Goal: Check status: Check status

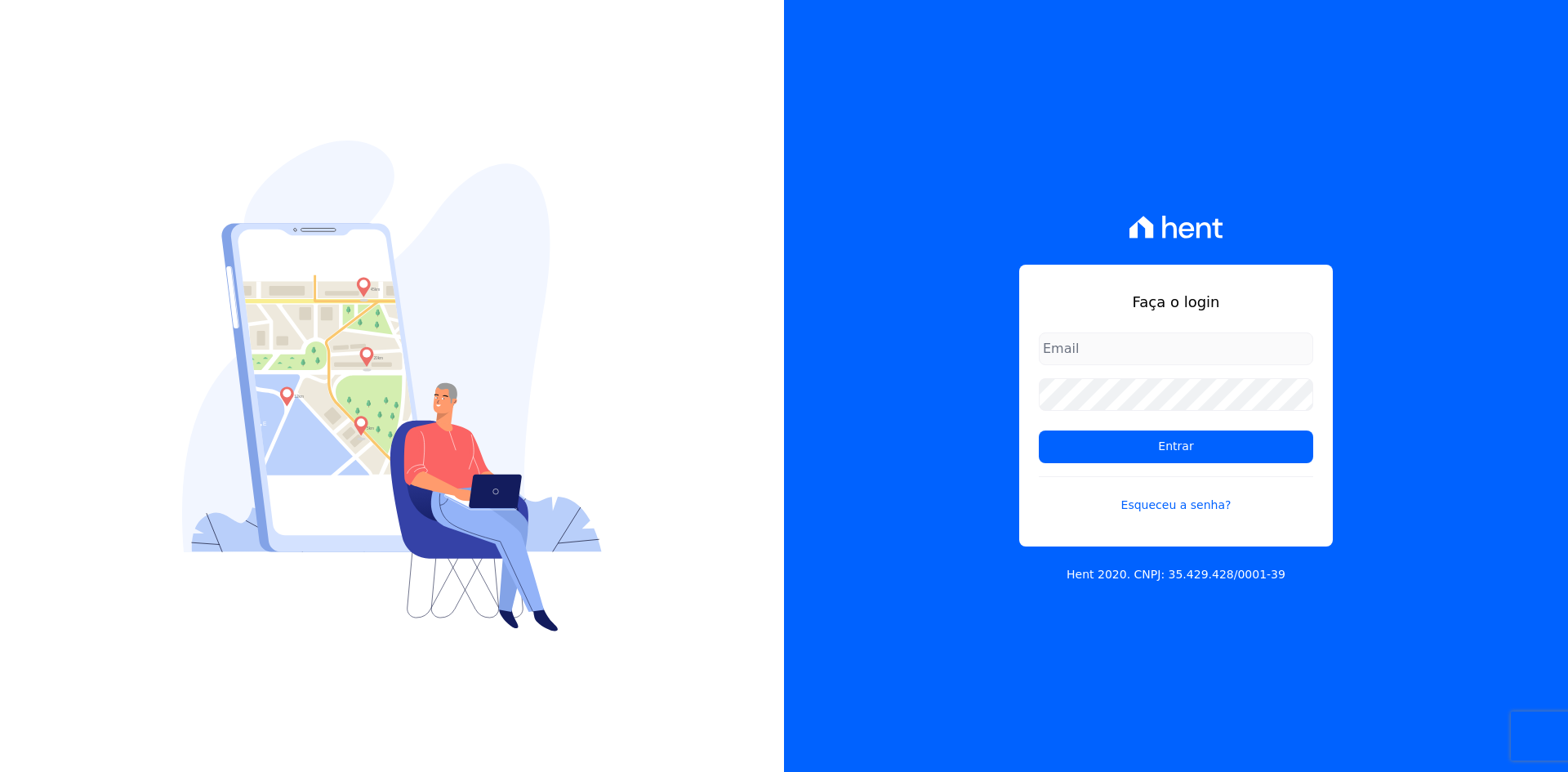
click at [1141, 360] on input "email" at bounding box center [1175, 349] width 275 height 32
type input "[PERSON_NAME][EMAIL_ADDRESS][DOMAIN_NAME]"
click at [1177, 508] on link "Esqueceu a senha?" at bounding box center [1175, 495] width 275 height 37
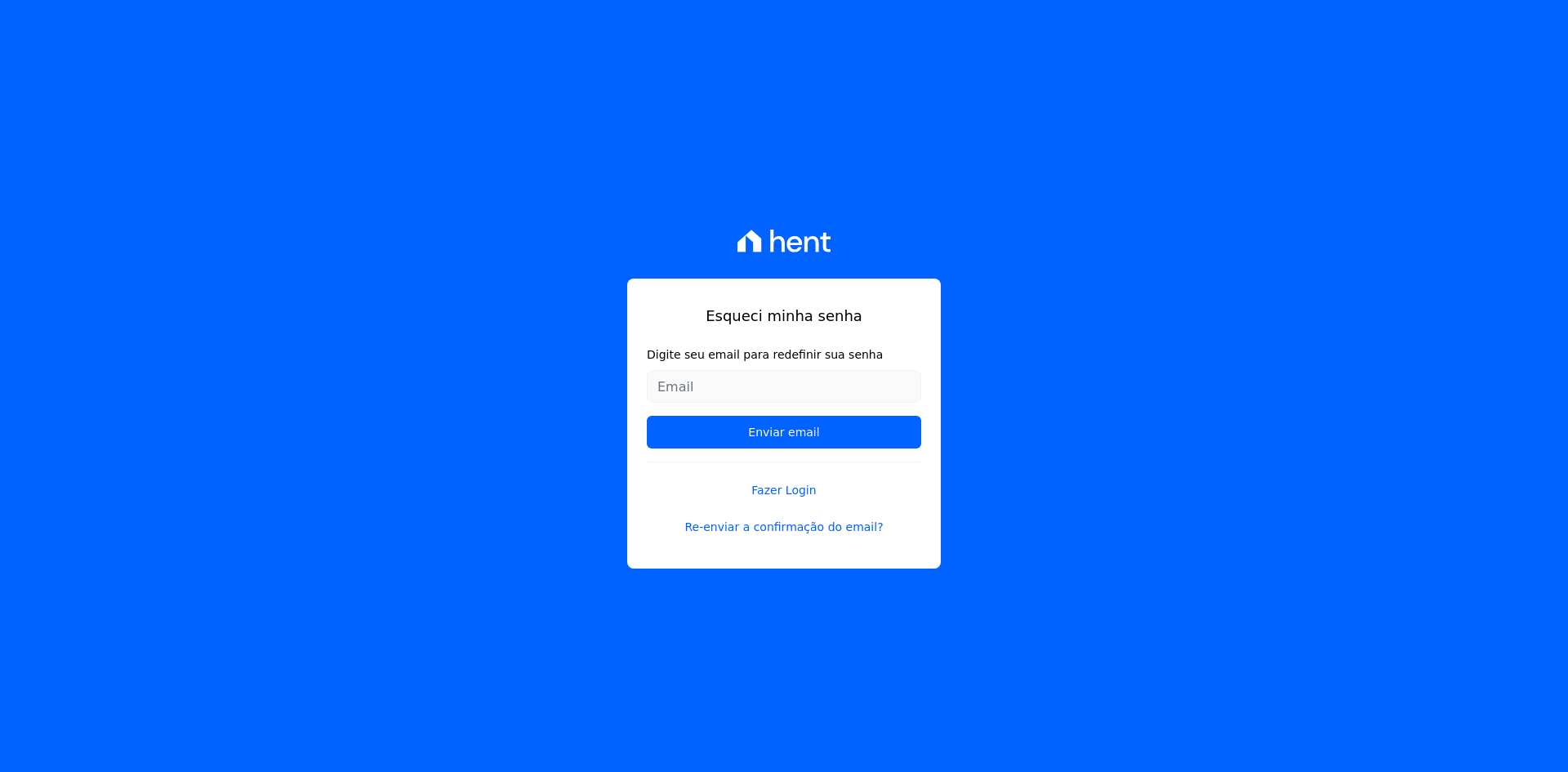
click at [807, 377] on input "Digite seu email para redefinir sua senha" at bounding box center [784, 386] width 275 height 32
type input "[PERSON_NAME][EMAIL_ADDRESS][DOMAIN_NAME]"
click at [818, 427] on input "Enviar email" at bounding box center [784, 431] width 275 height 32
click at [814, 432] on input "Enviar email" at bounding box center [784, 431] width 275 height 32
click at [849, 386] on input "natan.prm@gmail.com" at bounding box center [784, 386] width 275 height 32
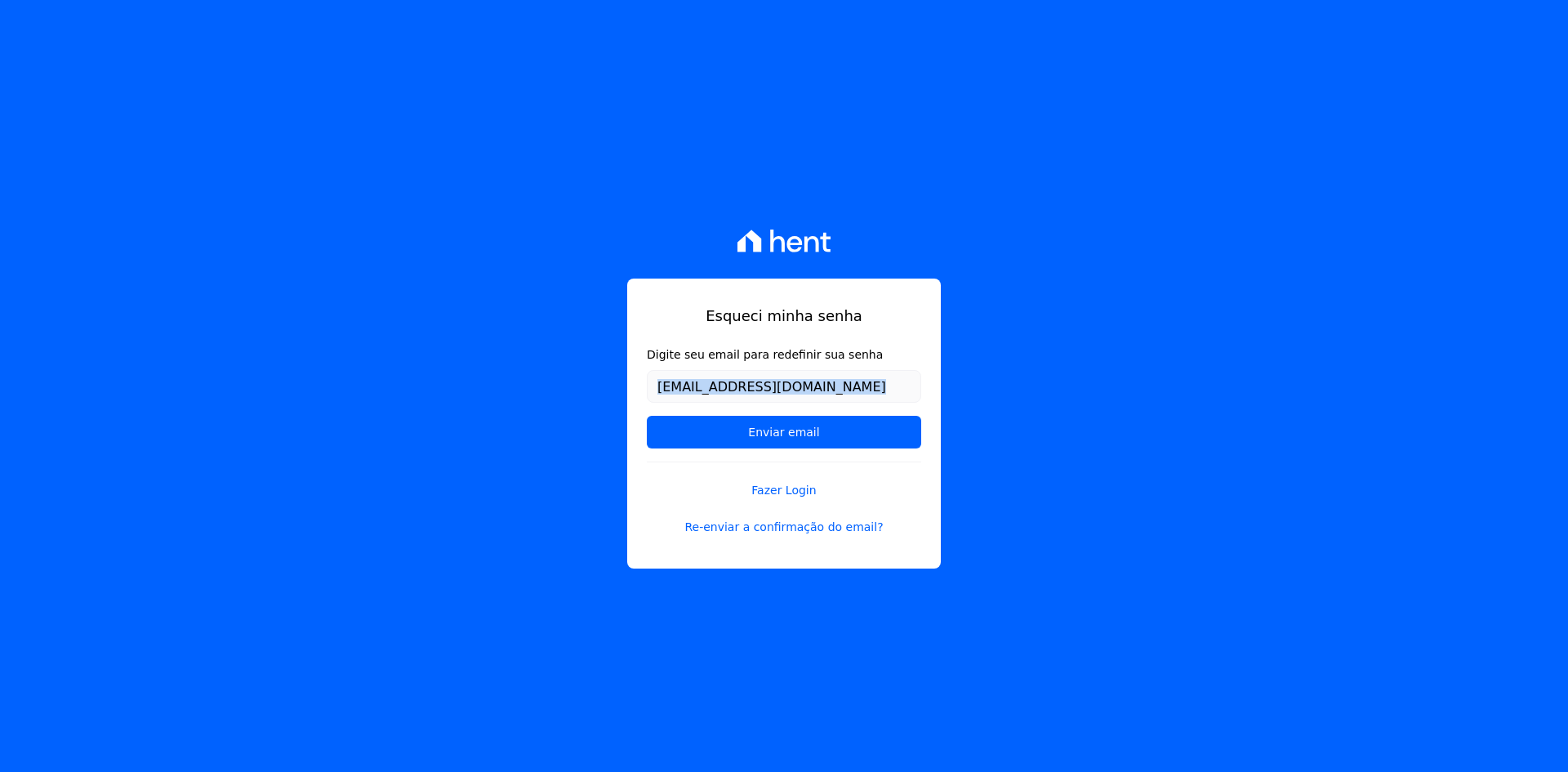
click at [1015, 403] on div "Esqueci minha senha Digite seu email para redefinir sua senha natan.prm@gmail.c…" at bounding box center [784, 386] width 1568 height 772
click at [767, 438] on input "Enviar email" at bounding box center [784, 431] width 275 height 32
click at [837, 376] on input "[EMAIL_ADDRESS][DOMAIN_NAME]" at bounding box center [784, 386] width 275 height 32
click at [647, 416] on input "Enviar email" at bounding box center [784, 431] width 275 height 32
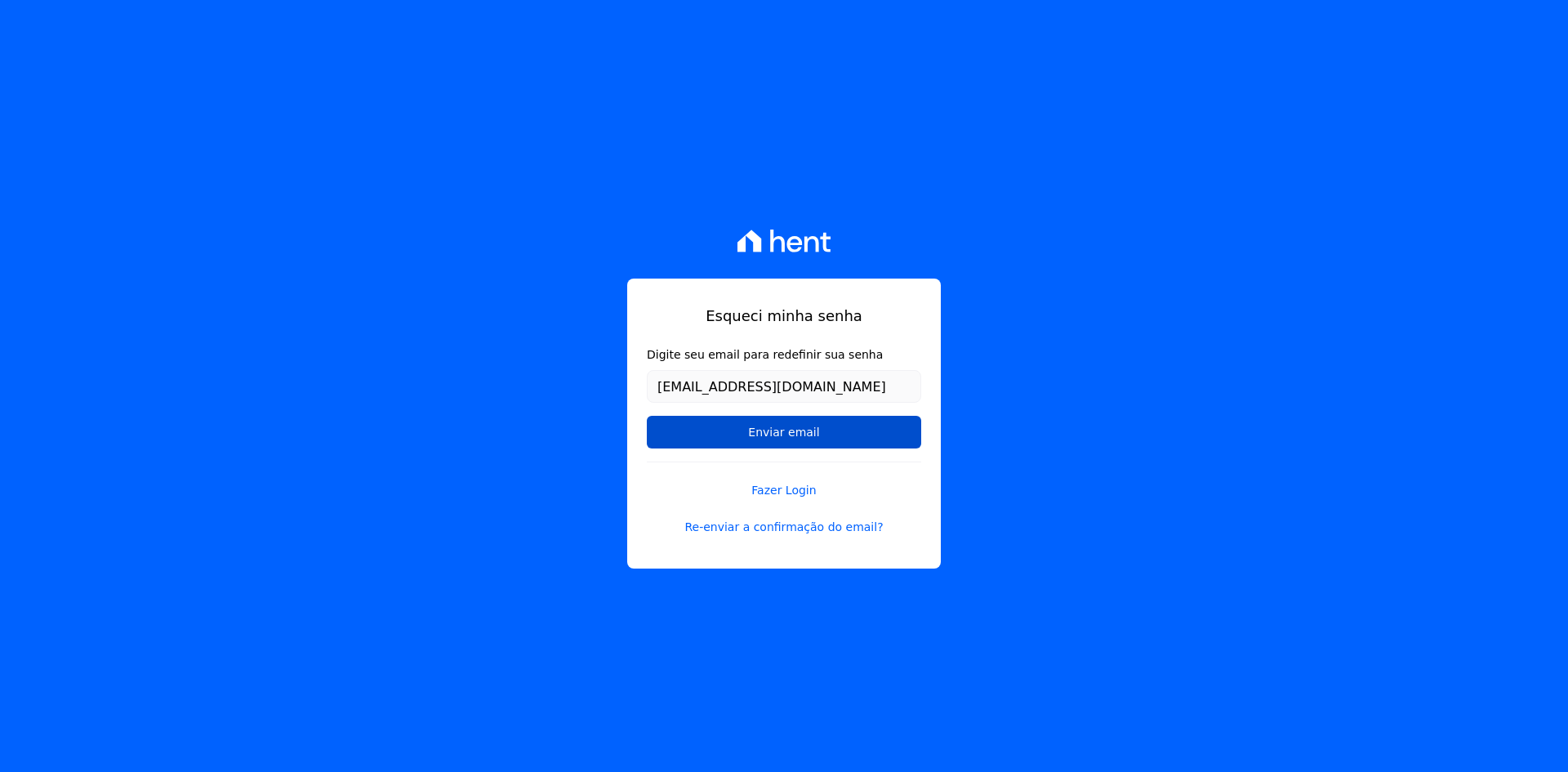
click at [907, 418] on input "Enviar email" at bounding box center [784, 431] width 275 height 32
click at [898, 425] on input "Enviar email" at bounding box center [784, 431] width 275 height 32
click at [784, 524] on link "Re-enviar a confirmação do email?" at bounding box center [784, 527] width 275 height 17
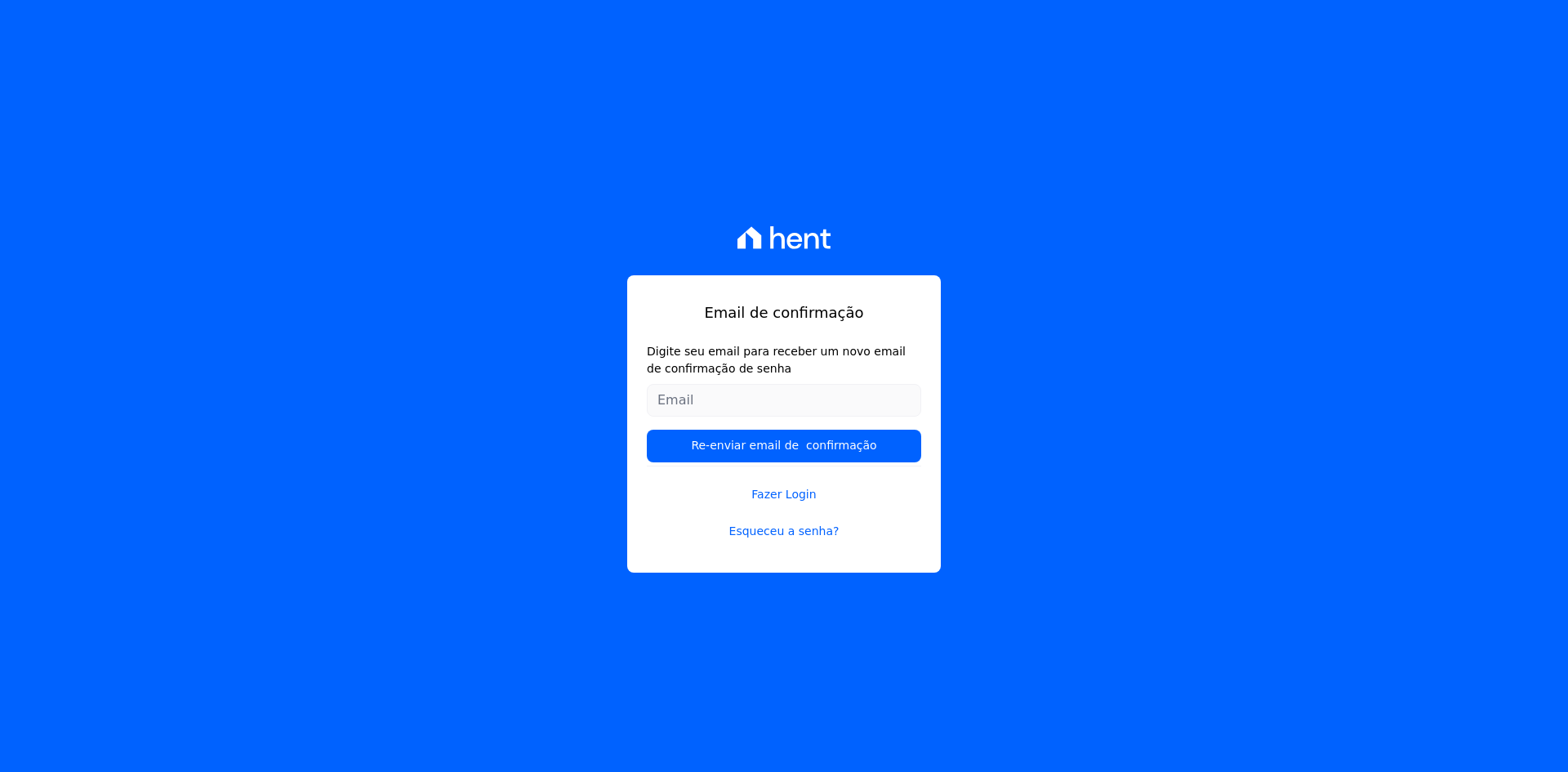
click at [813, 390] on input "Digite seu email para receber um novo email de confirmação de senha" at bounding box center [784, 400] width 275 height 32
type input "[PERSON_NAME][EMAIL_ADDRESS][DOMAIN_NAME]"
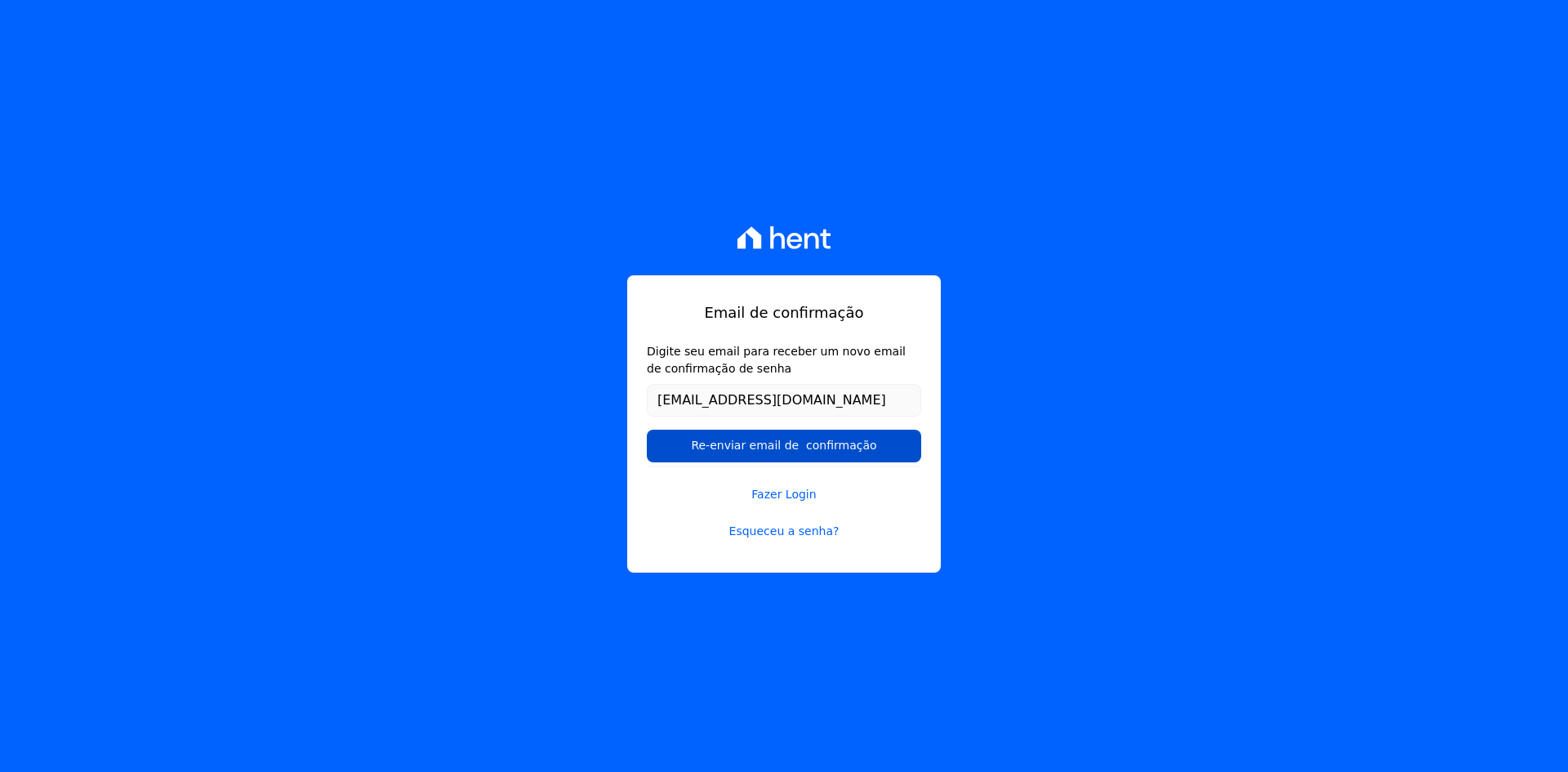
click at [806, 444] on input "Re-enviar email de confirmação" at bounding box center [784, 445] width 275 height 32
click at [865, 449] on input "Re-enviar email de confirmação" at bounding box center [784, 445] width 275 height 32
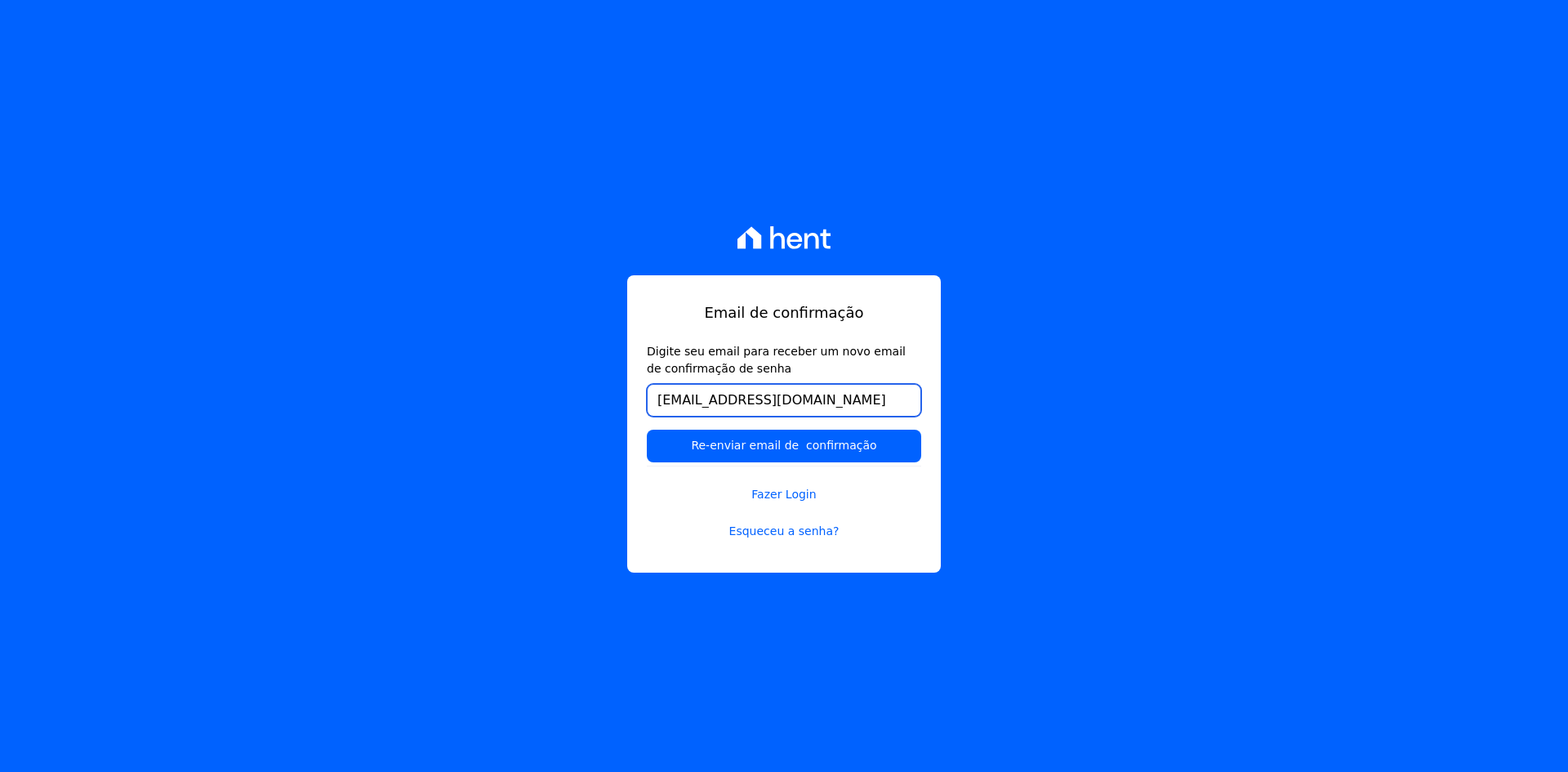
click at [847, 412] on input "natan.prm@gmail.com" at bounding box center [784, 400] width 275 height 32
click at [647, 429] on input "Re-enviar email de confirmação" at bounding box center [784, 445] width 275 height 32
click at [952, 225] on div "Email de confirmação Digite seu email para receber um novo email de confirmação…" at bounding box center [784, 386] width 1568 height 772
click at [754, 491] on link "Fazer Login" at bounding box center [784, 484] width 275 height 37
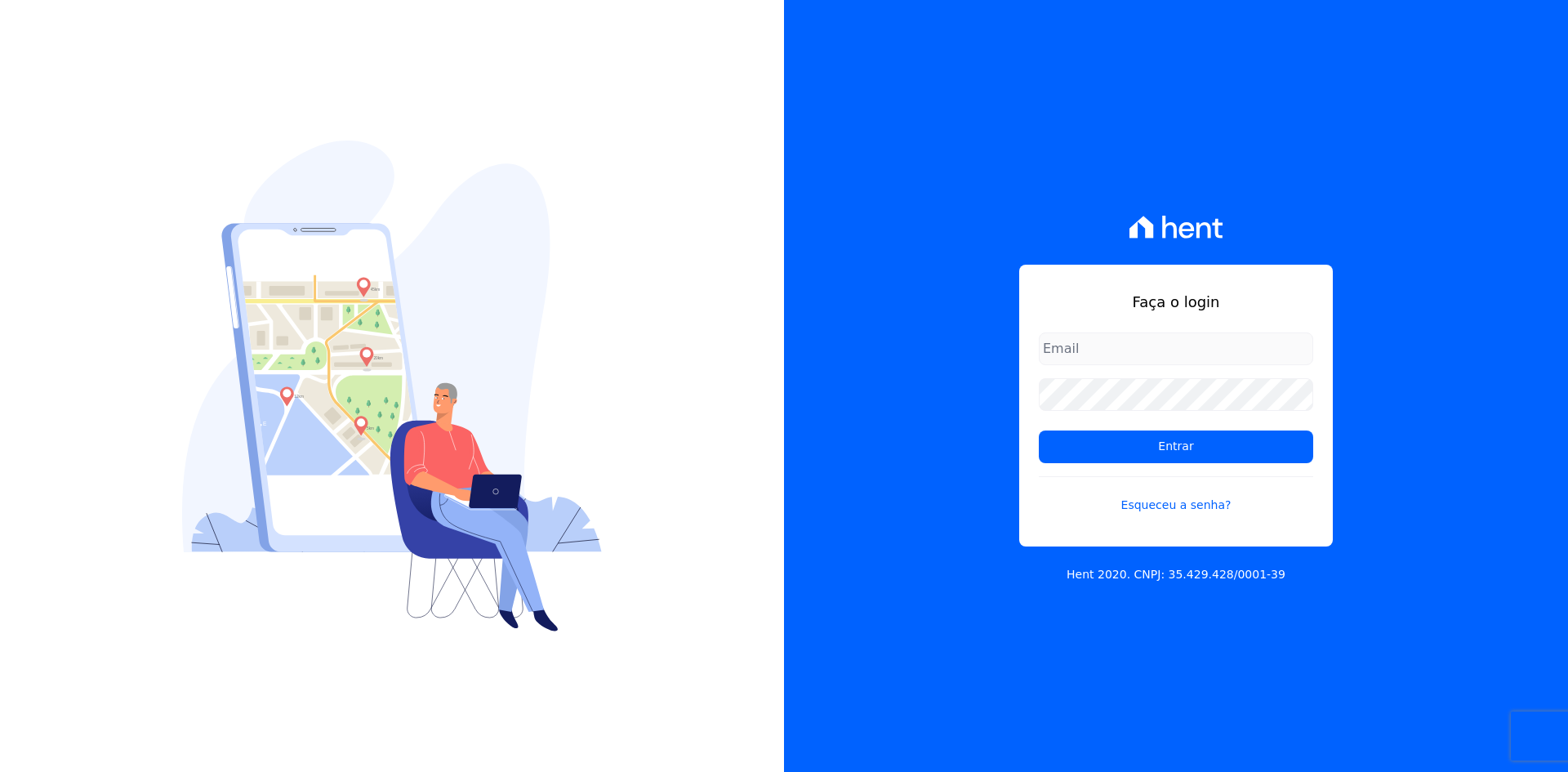
click at [1119, 353] on input "email" at bounding box center [1175, 349] width 275 height 32
type input "natan.prm@gmail.com"
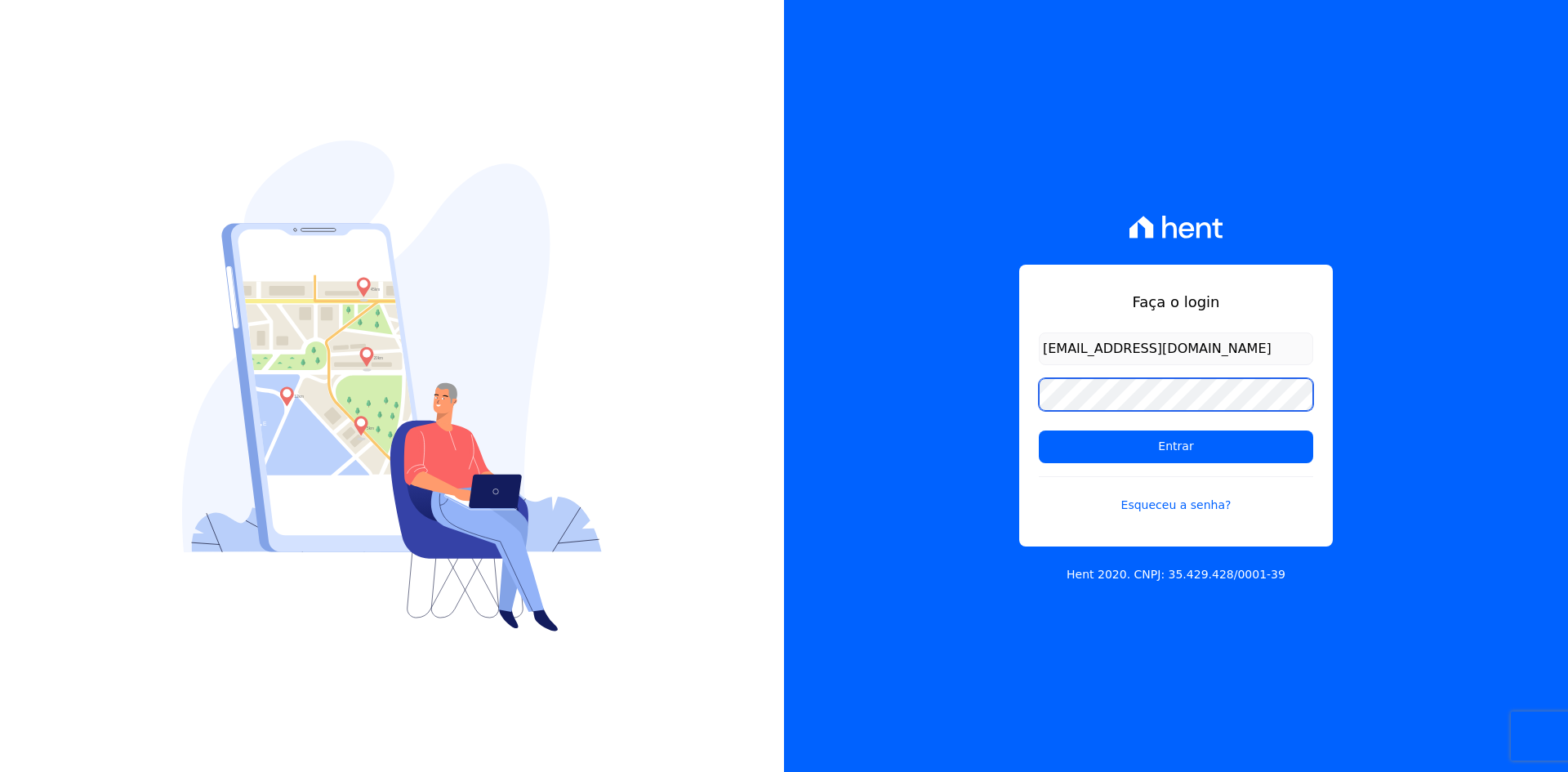
click at [1038, 430] on input "Entrar" at bounding box center [1175, 446] width 275 height 32
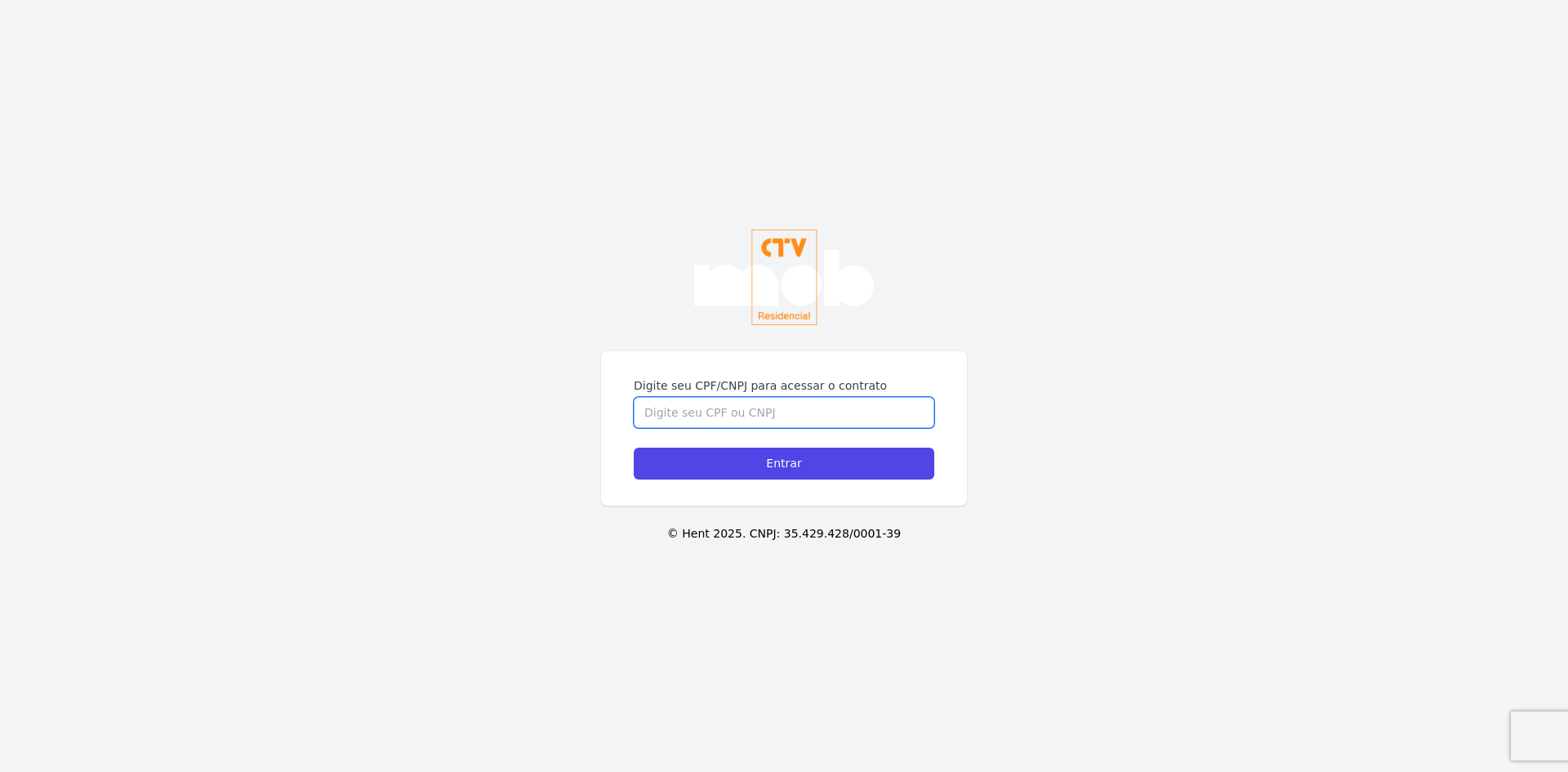
click at [770, 408] on input "Digite seu CPF/CNPJ para acessar o contrato" at bounding box center [784, 413] width 300 height 32
type input "17161842743"
click at [634, 448] on input "Entrar" at bounding box center [784, 464] width 300 height 32
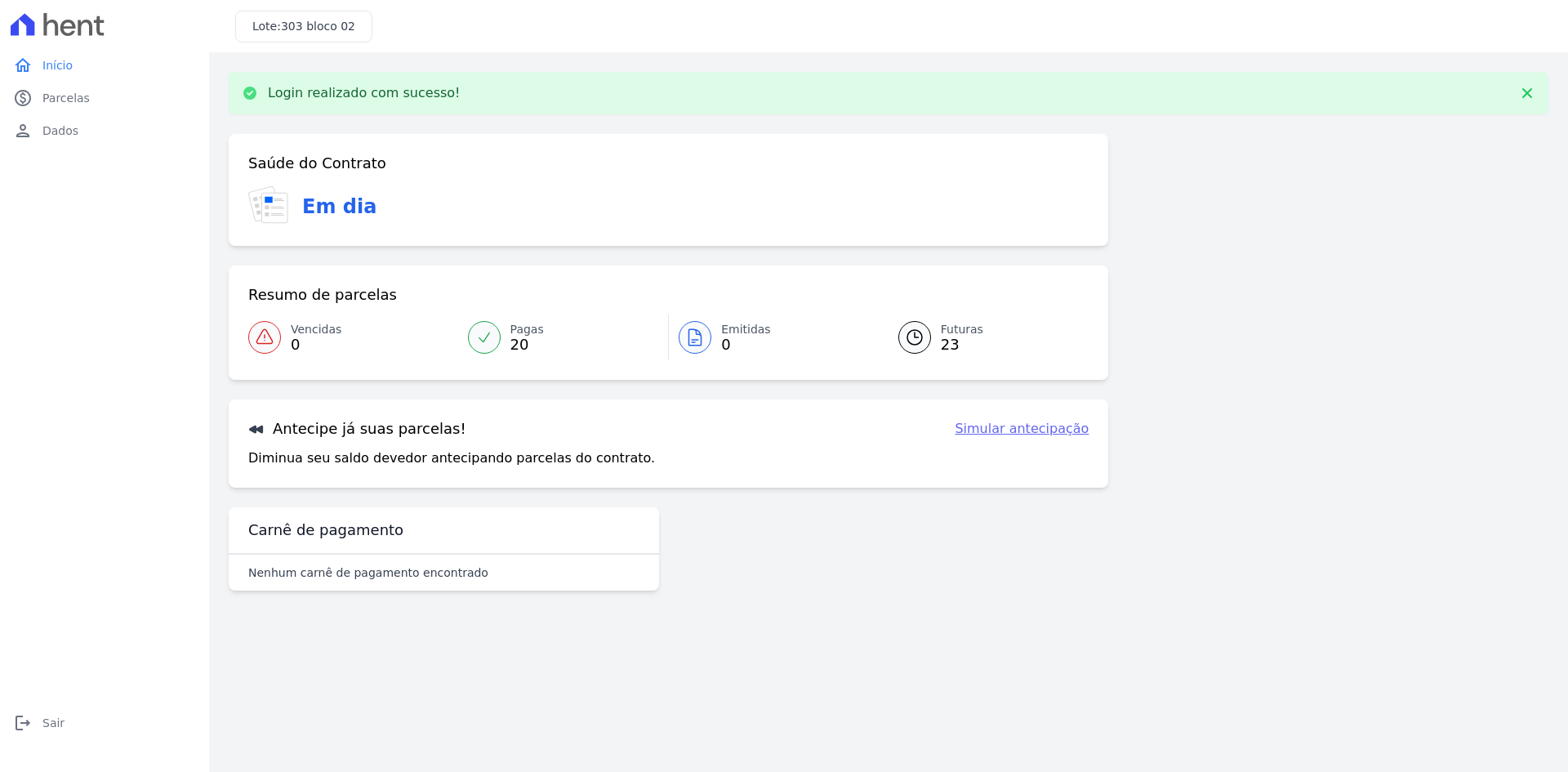
click at [941, 348] on span "23" at bounding box center [962, 344] width 42 height 13
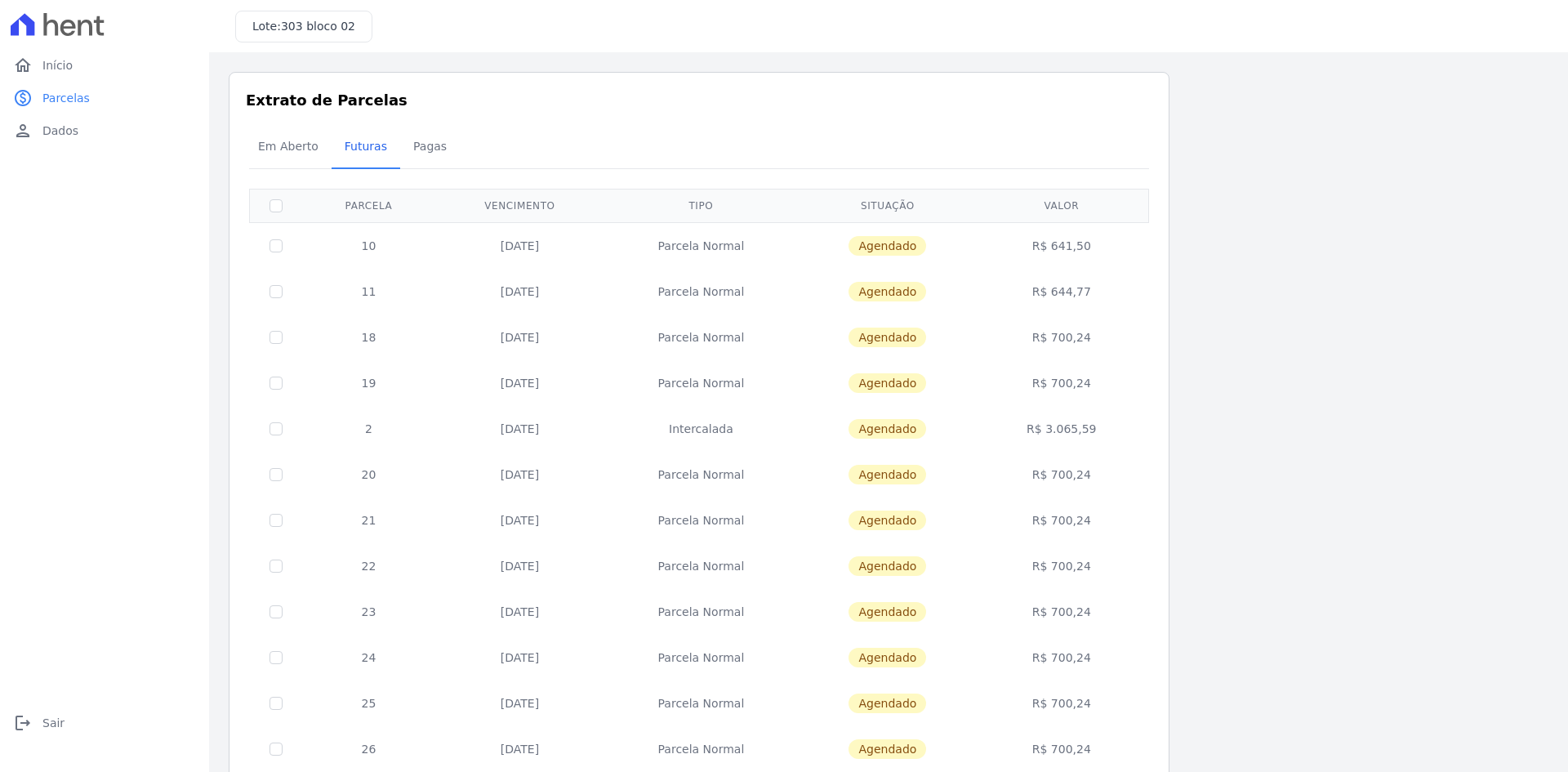
click at [1077, 310] on td "R$ 644,77" at bounding box center [1061, 291] width 168 height 45
click at [1068, 345] on td "R$ 700,24" at bounding box center [1061, 337] width 168 height 45
click at [285, 142] on span "Em Aberto" at bounding box center [287, 146] width 80 height 32
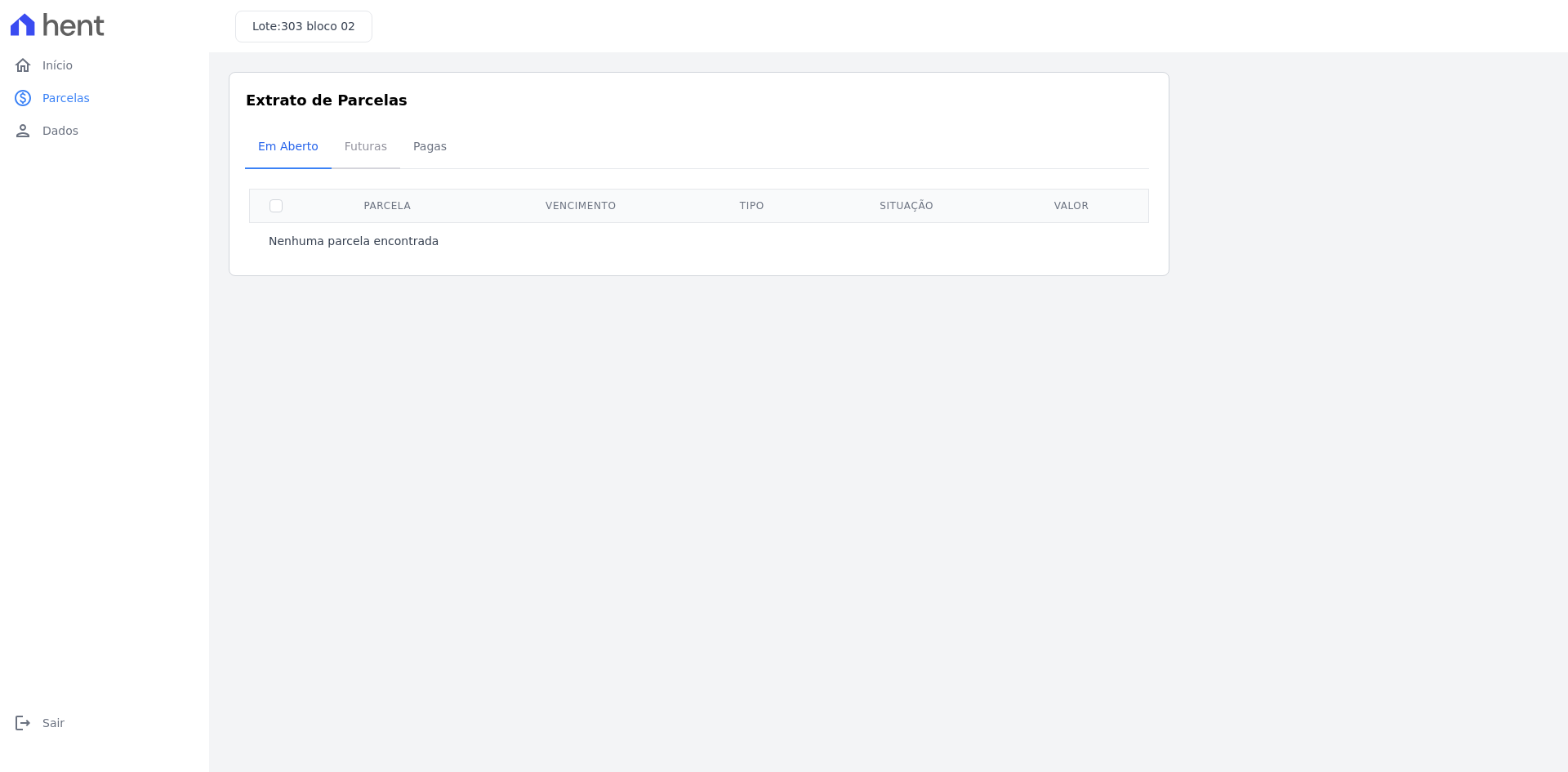
click at [347, 147] on span "Futuras" at bounding box center [365, 146] width 62 height 32
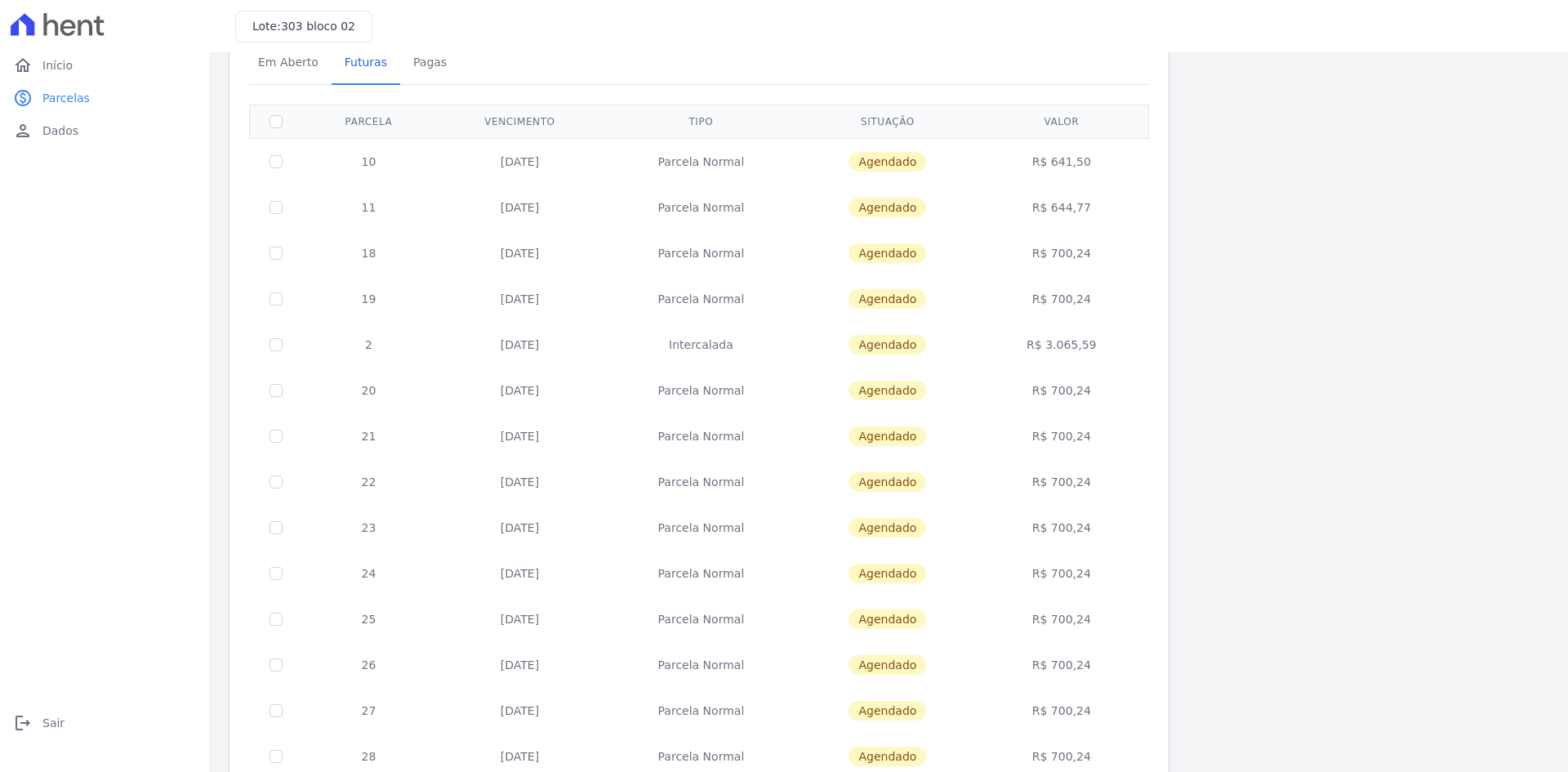
scroll to position [82, 0]
